Goal: Information Seeking & Learning: Understand process/instructions

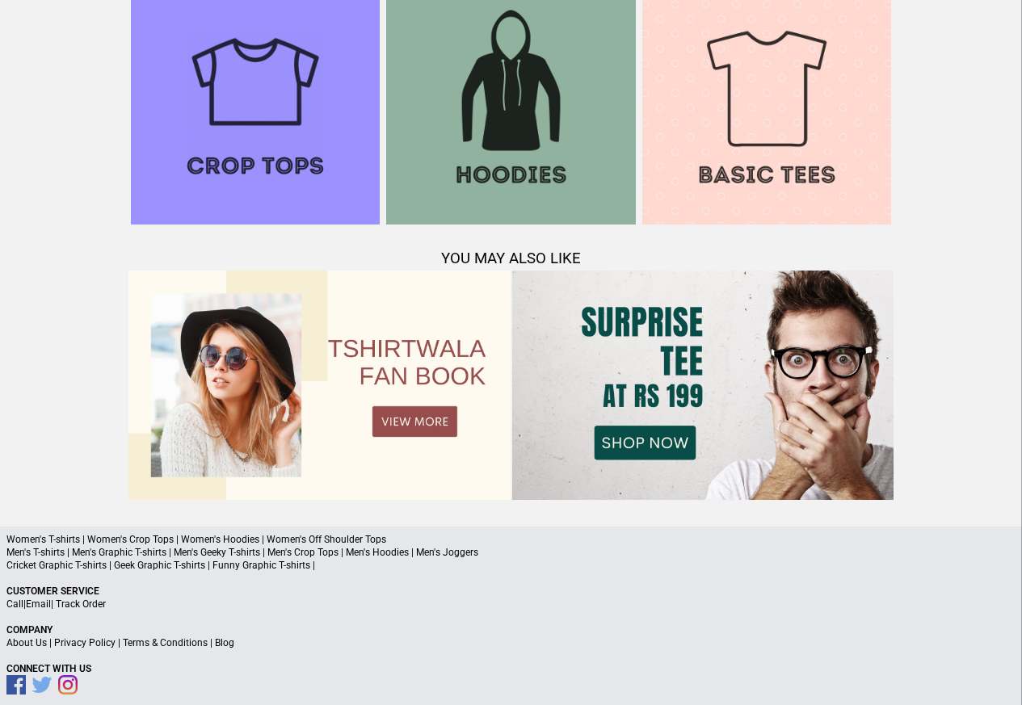
scroll to position [1559, 0]
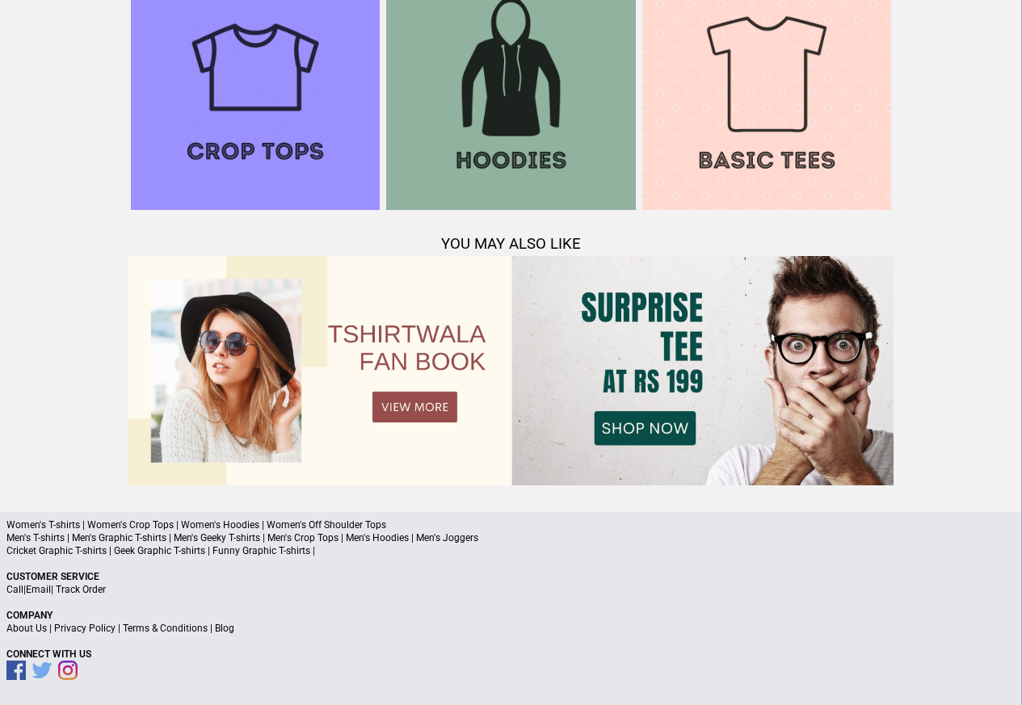
click at [62, 631] on link "Privacy Policy" at bounding box center [84, 628] width 61 height 11
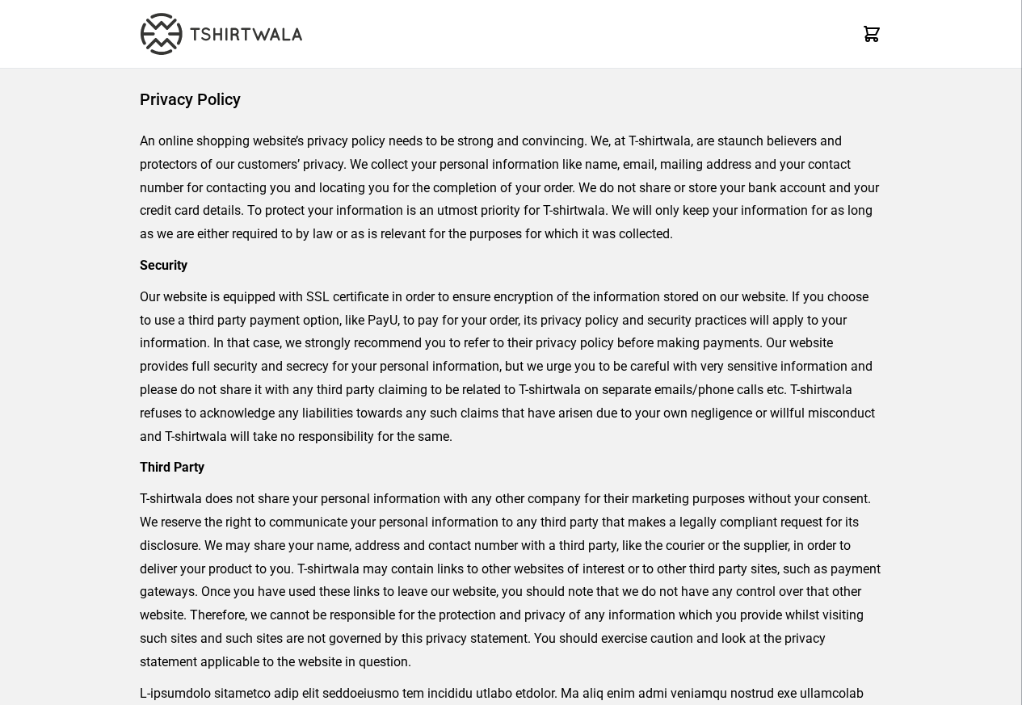
click at [231, 15] on img at bounding box center [222, 34] width 162 height 42
